Goal: Manage account settings

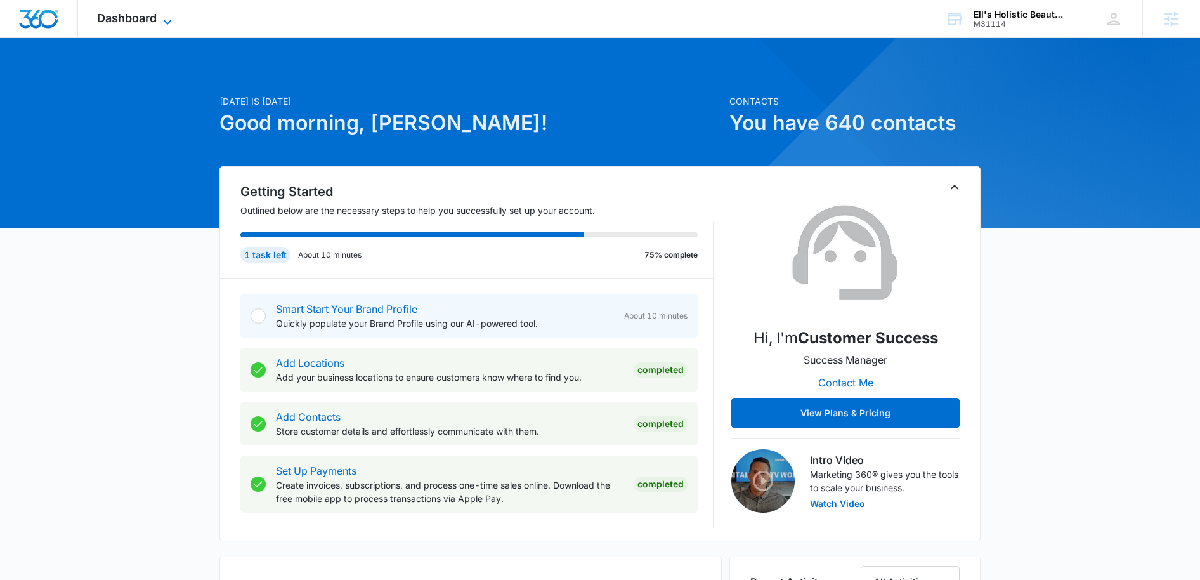
click at [171, 18] on icon at bounding box center [167, 22] width 15 height 15
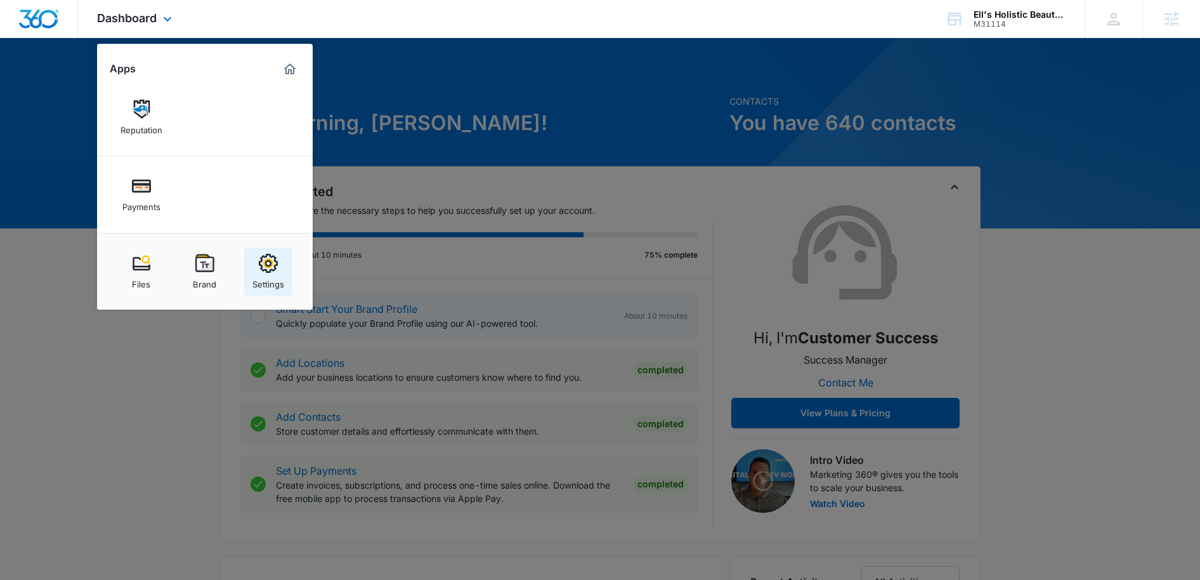
click at [265, 263] on img at bounding box center [268, 263] width 19 height 19
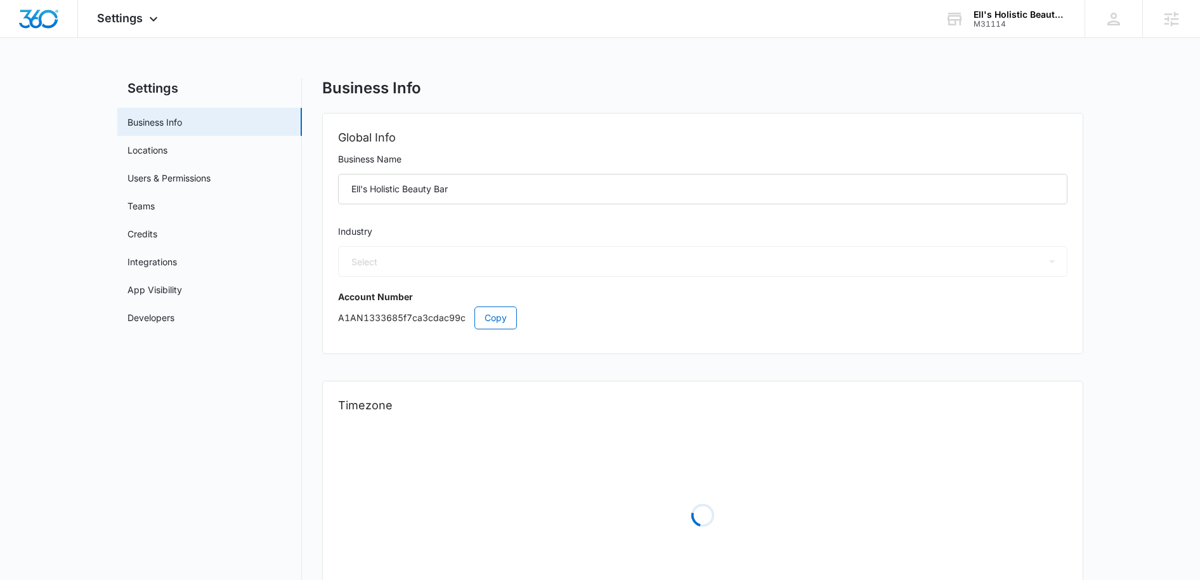
select select "45"
select select "US"
select select "America/Los_Angeles"
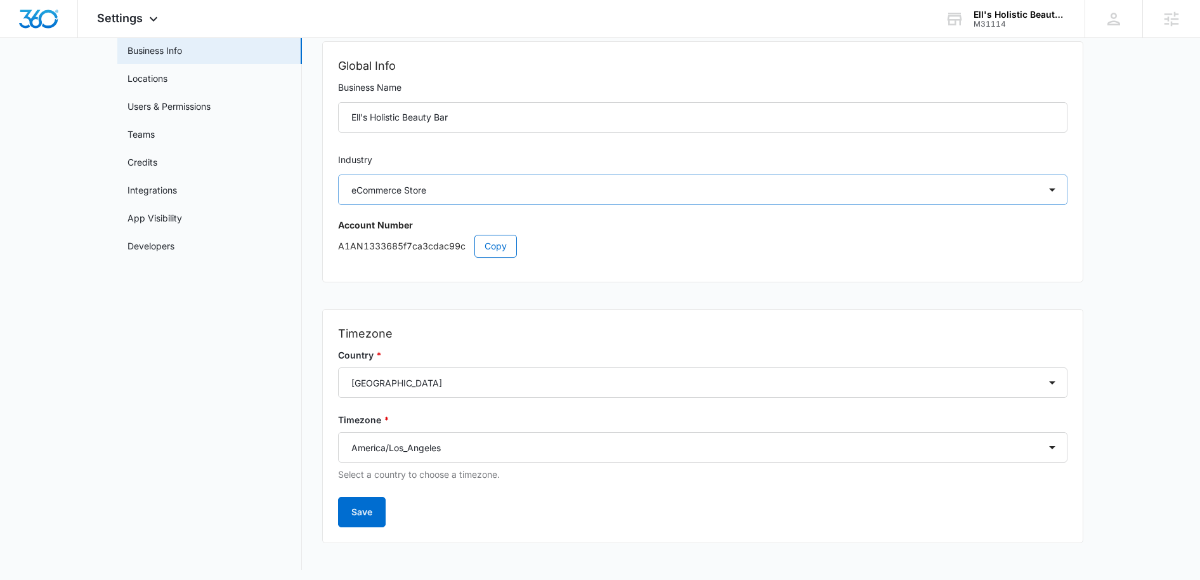
scroll to position [77, 0]
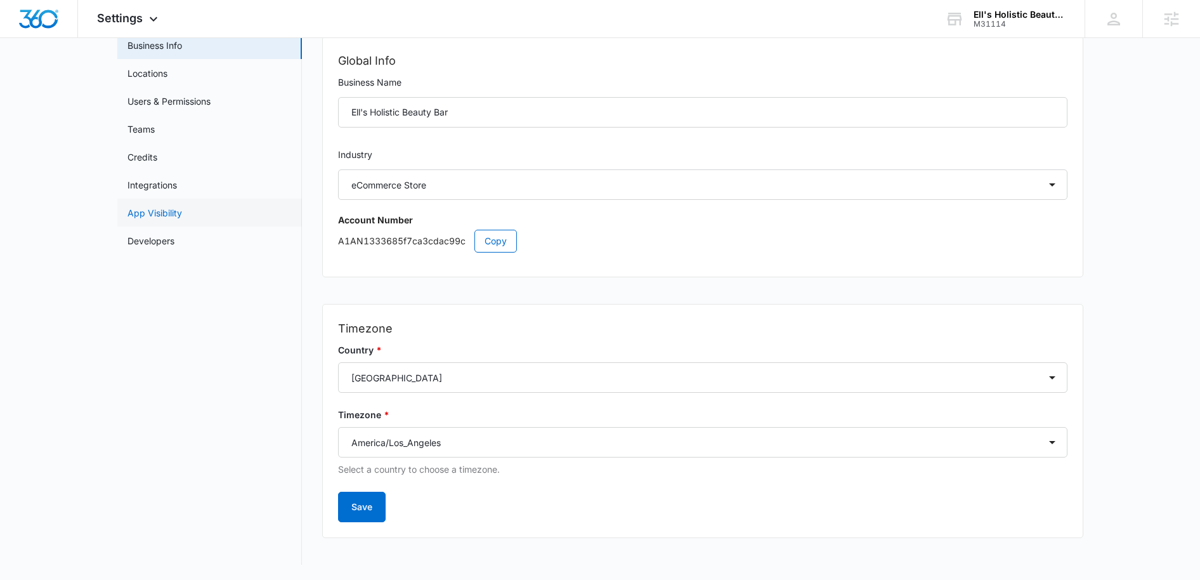
click at [165, 208] on link "App Visibility" at bounding box center [154, 212] width 55 height 13
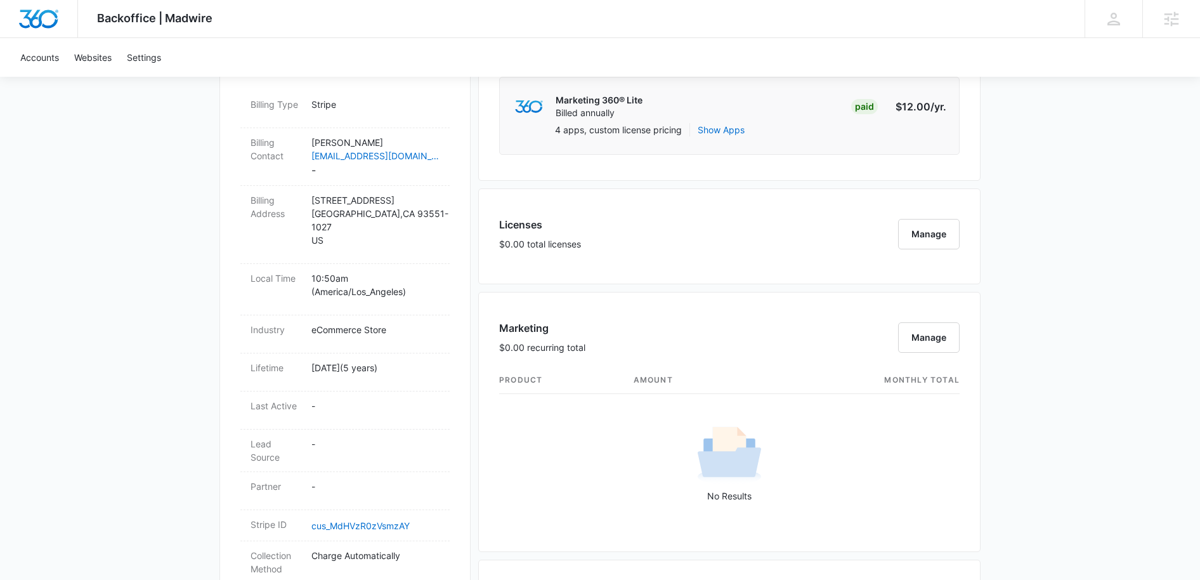
scroll to position [385, 0]
